Goal: Information Seeking & Learning: Learn about a topic

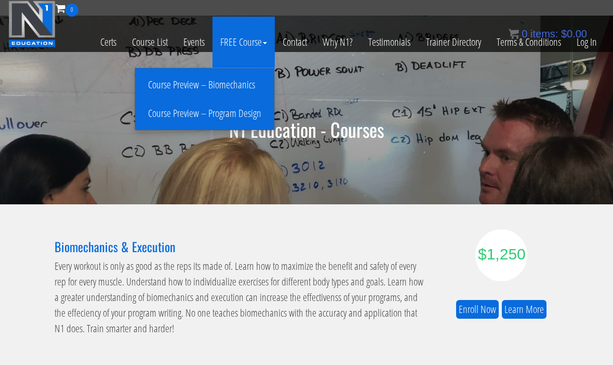
click at [170, 83] on link "Course Preview – Biomechanics" at bounding box center [205, 85] width 134 height 18
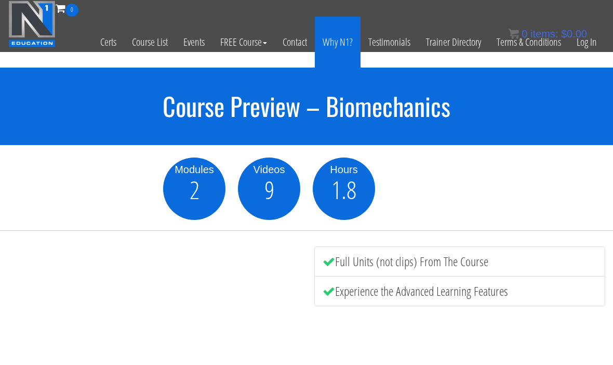
click at [335, 47] on link "Why N1?" at bounding box center [338, 42] width 46 height 51
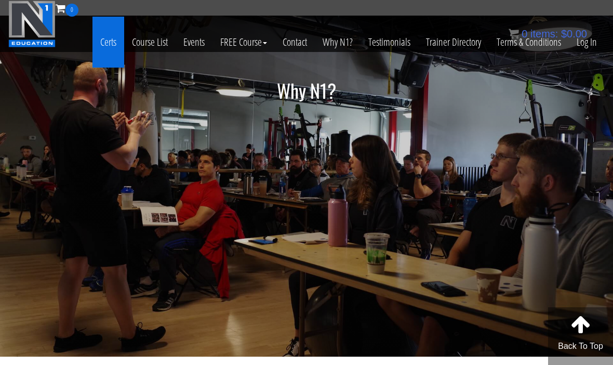
click at [111, 41] on link "Certs" at bounding box center [108, 42] width 32 height 51
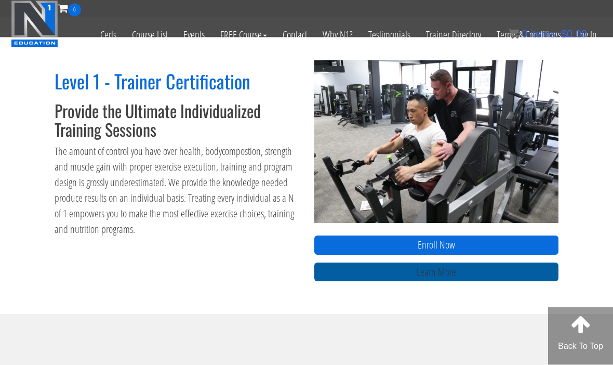
scroll to position [412, 0]
click at [407, 267] on link "Learn More" at bounding box center [436, 271] width 244 height 19
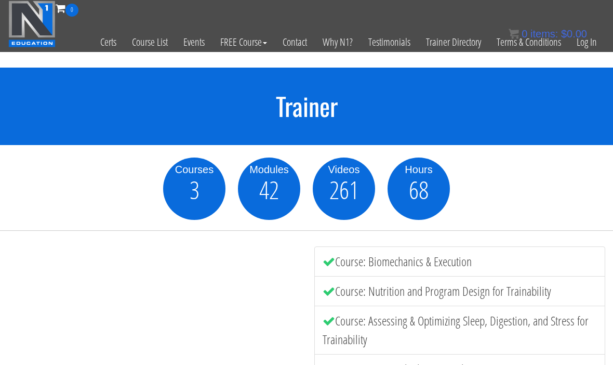
click at [36, 23] on img at bounding box center [31, 24] width 47 height 47
